Goal: Share content: Share content

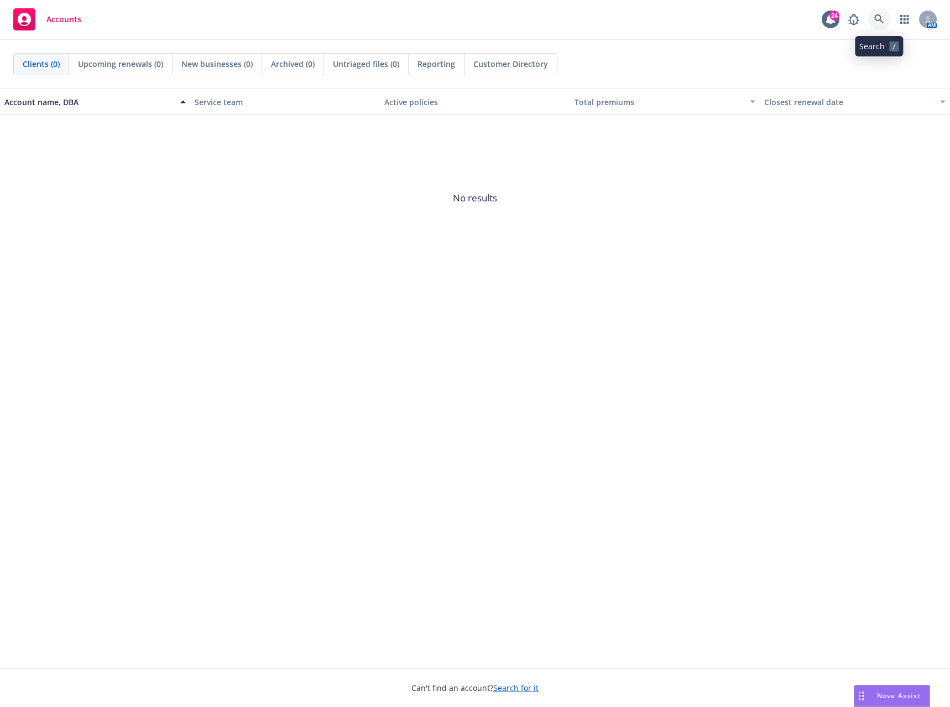
click at [887, 18] on link at bounding box center [879, 19] width 22 height 22
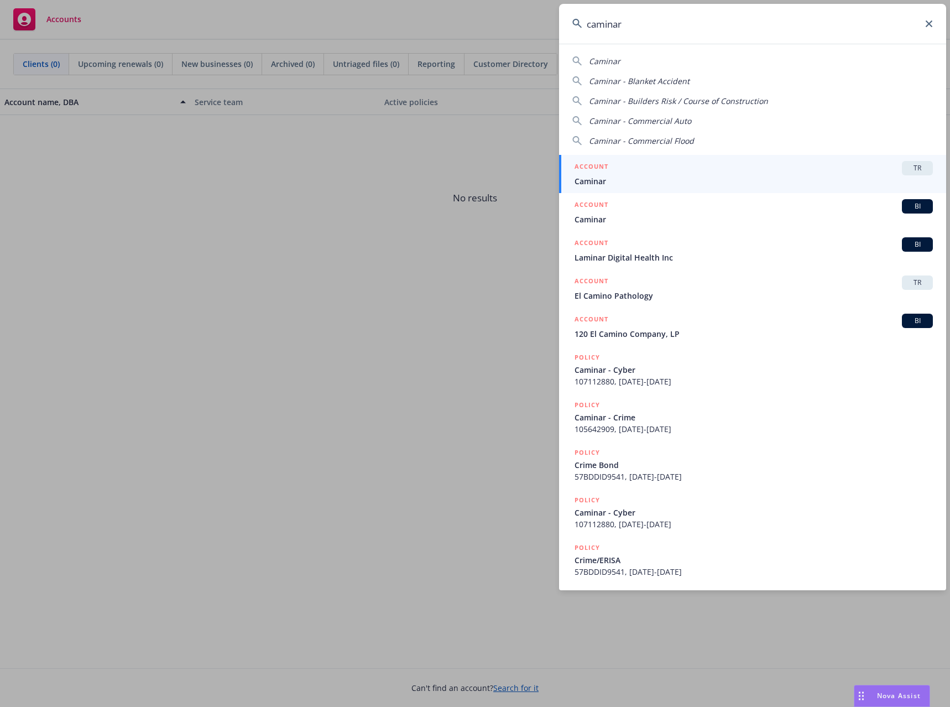
drag, startPoint x: 638, startPoint y: 26, endPoint x: 581, endPoint y: 20, distance: 57.2
click at [581, 20] on div "caminar" at bounding box center [752, 24] width 387 height 40
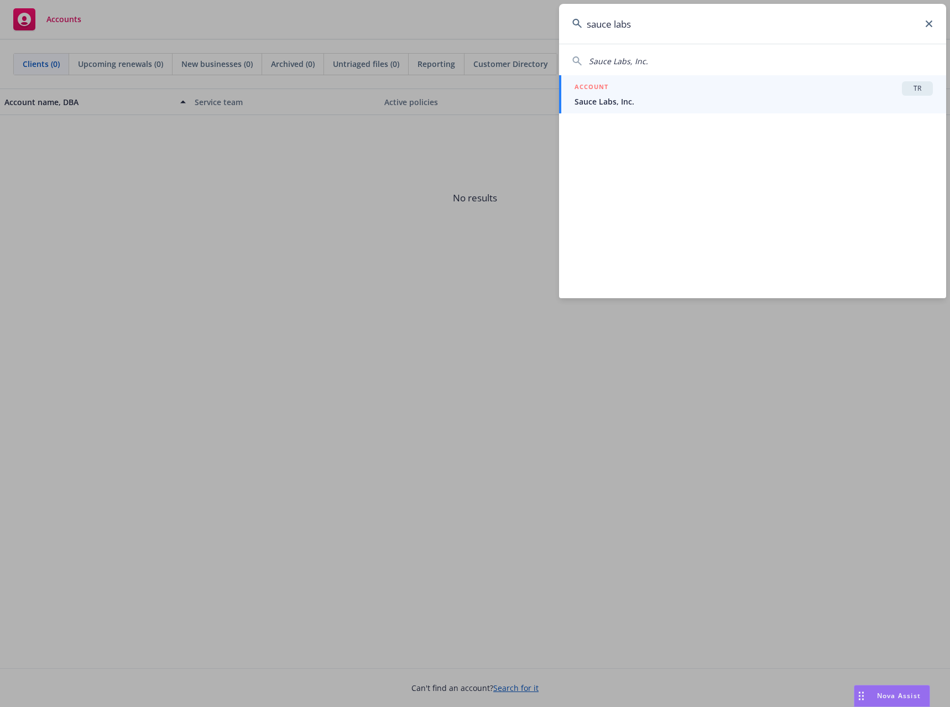
type input "sauce labs"
click at [596, 105] on span "Sauce Labs, Inc." at bounding box center [754, 102] width 358 height 12
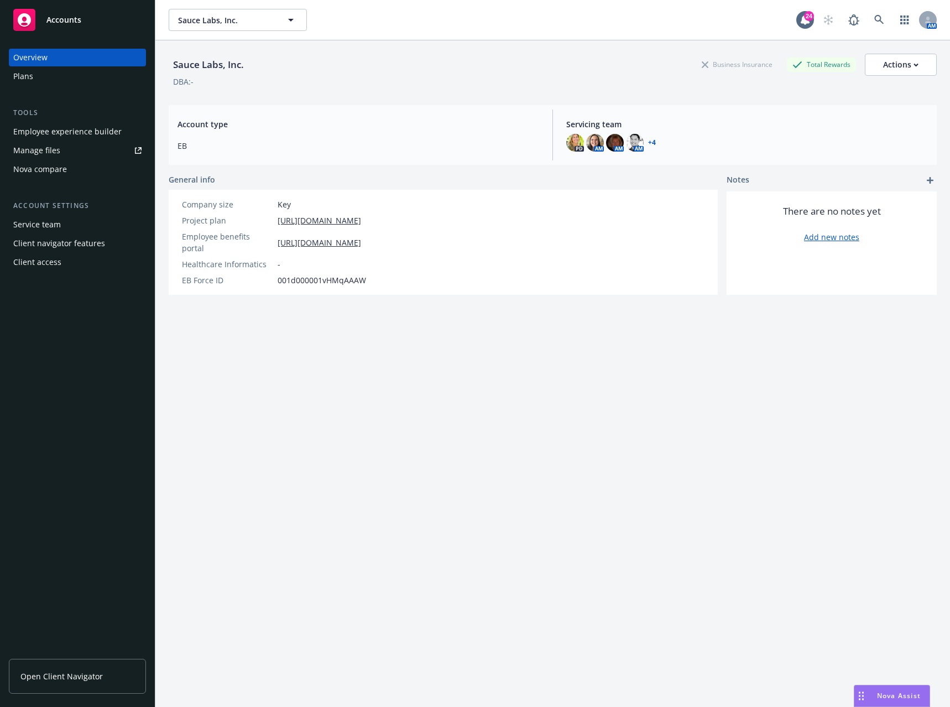
click at [67, 131] on div "Employee experience builder" at bounding box center [67, 132] width 108 height 18
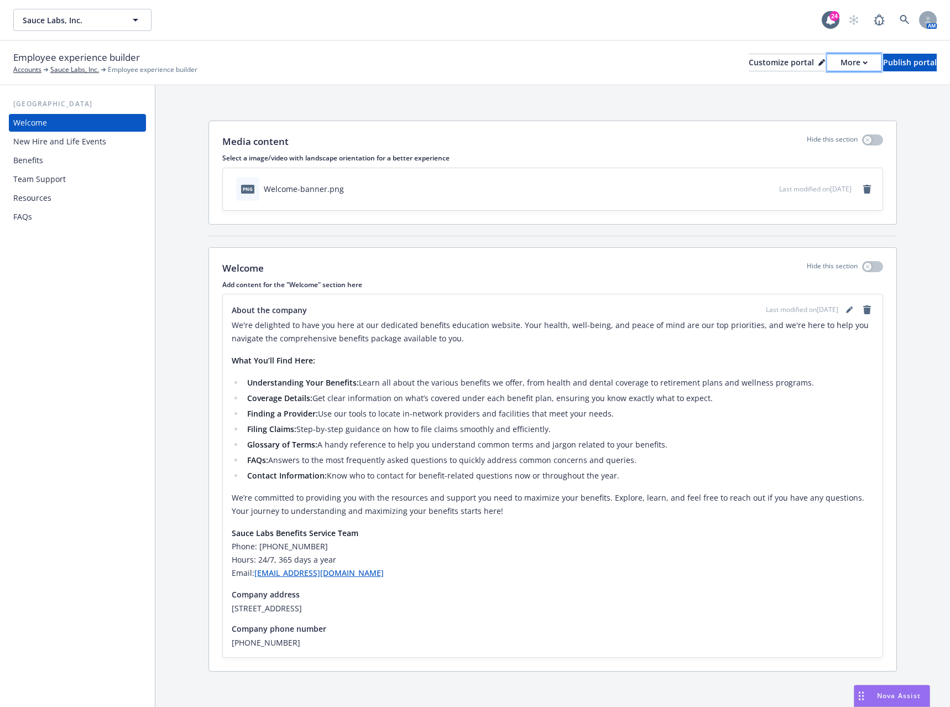
click at [841, 63] on div "More" at bounding box center [854, 62] width 27 height 17
click at [803, 108] on link "Copy portal link" at bounding box center [795, 109] width 101 height 22
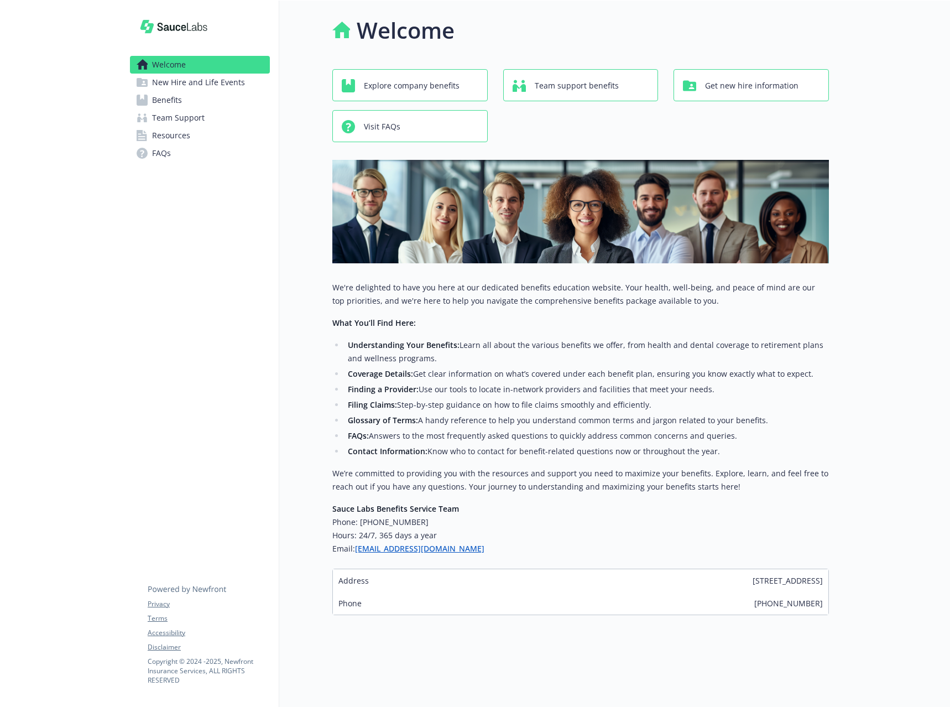
scroll to position [9, 0]
